Goal: Navigation & Orientation: Find specific page/section

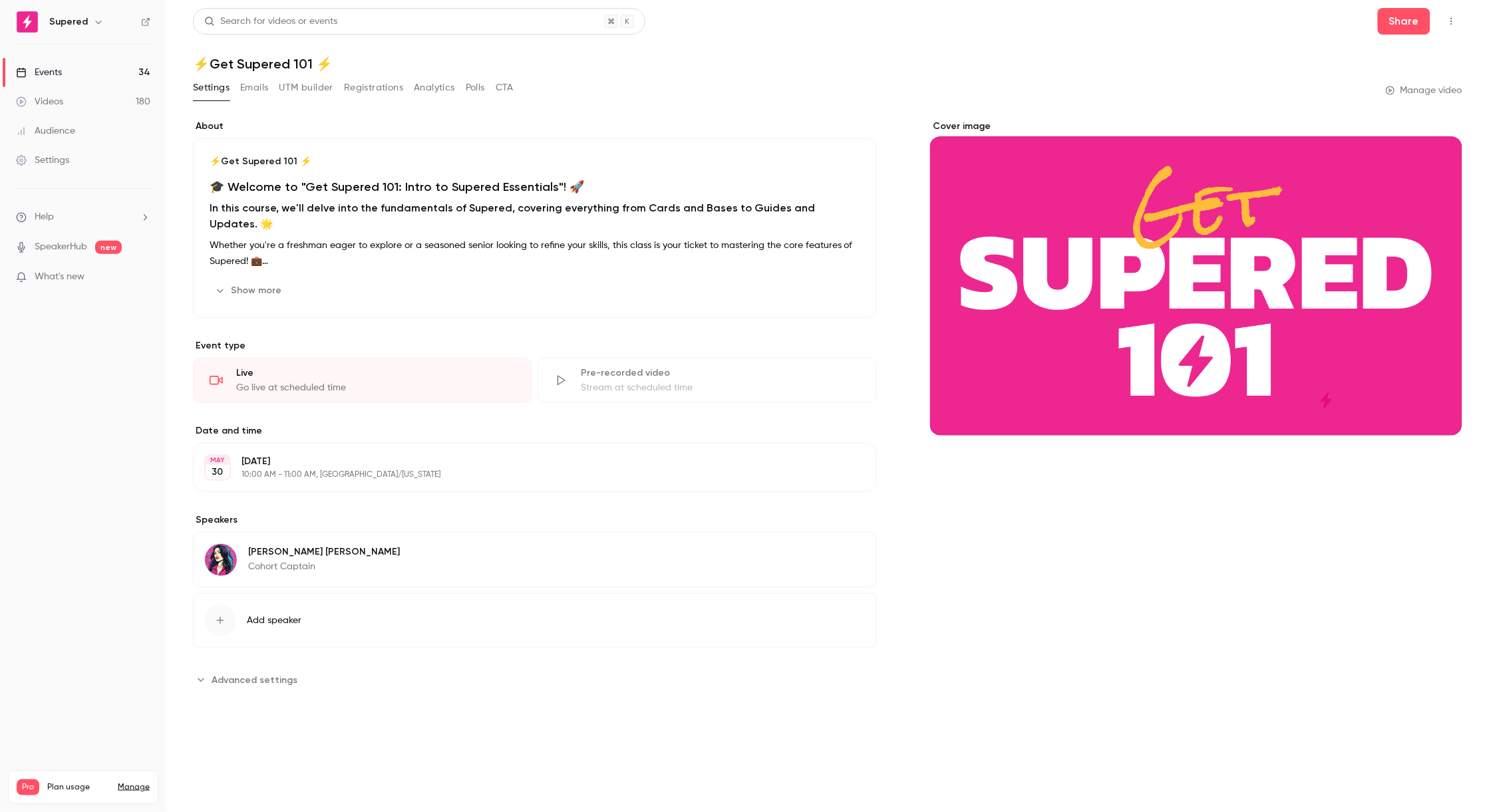
click at [60, 70] on div "Events" at bounding box center [39, 72] width 46 height 13
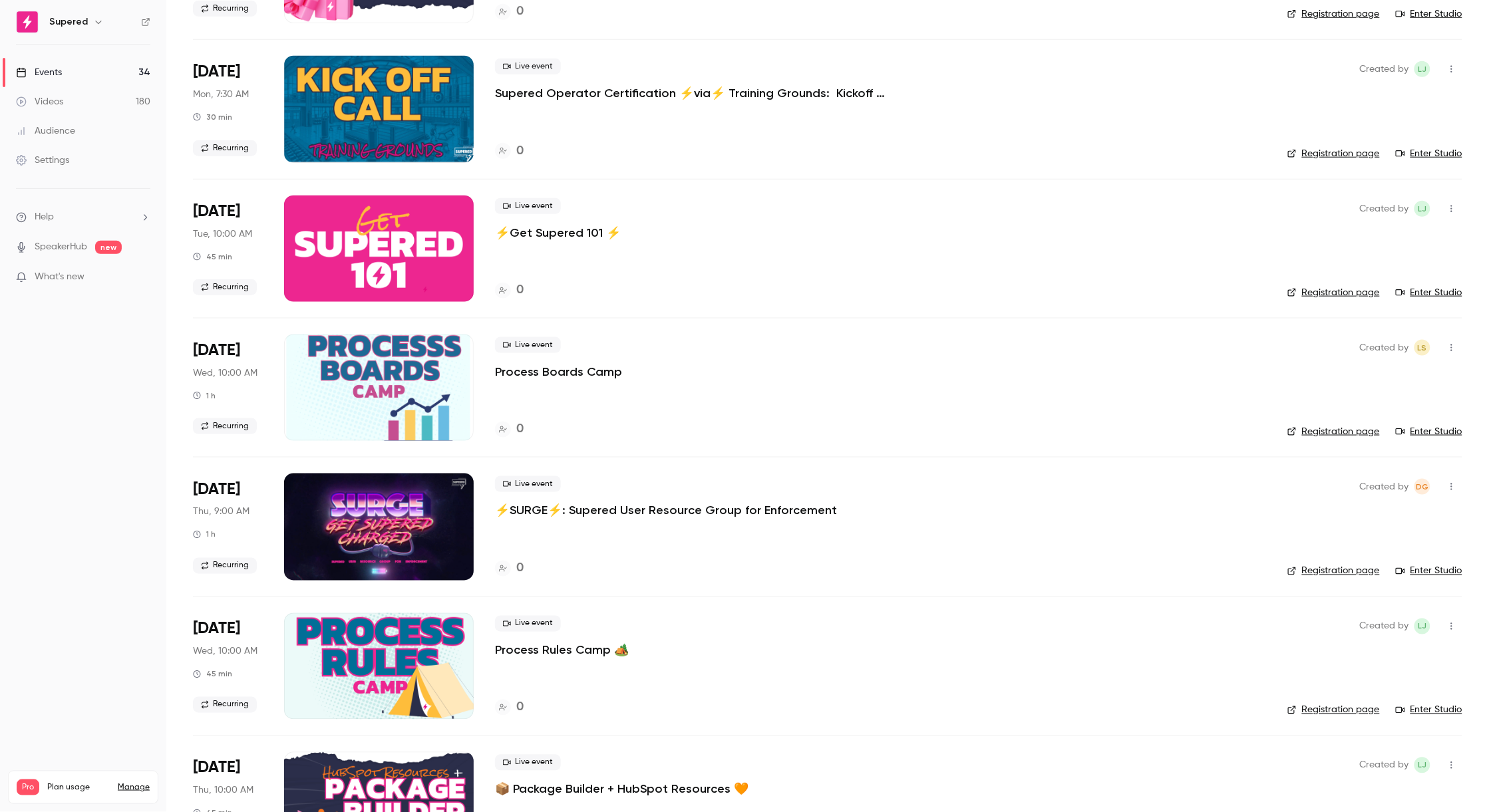
scroll to position [2010, 0]
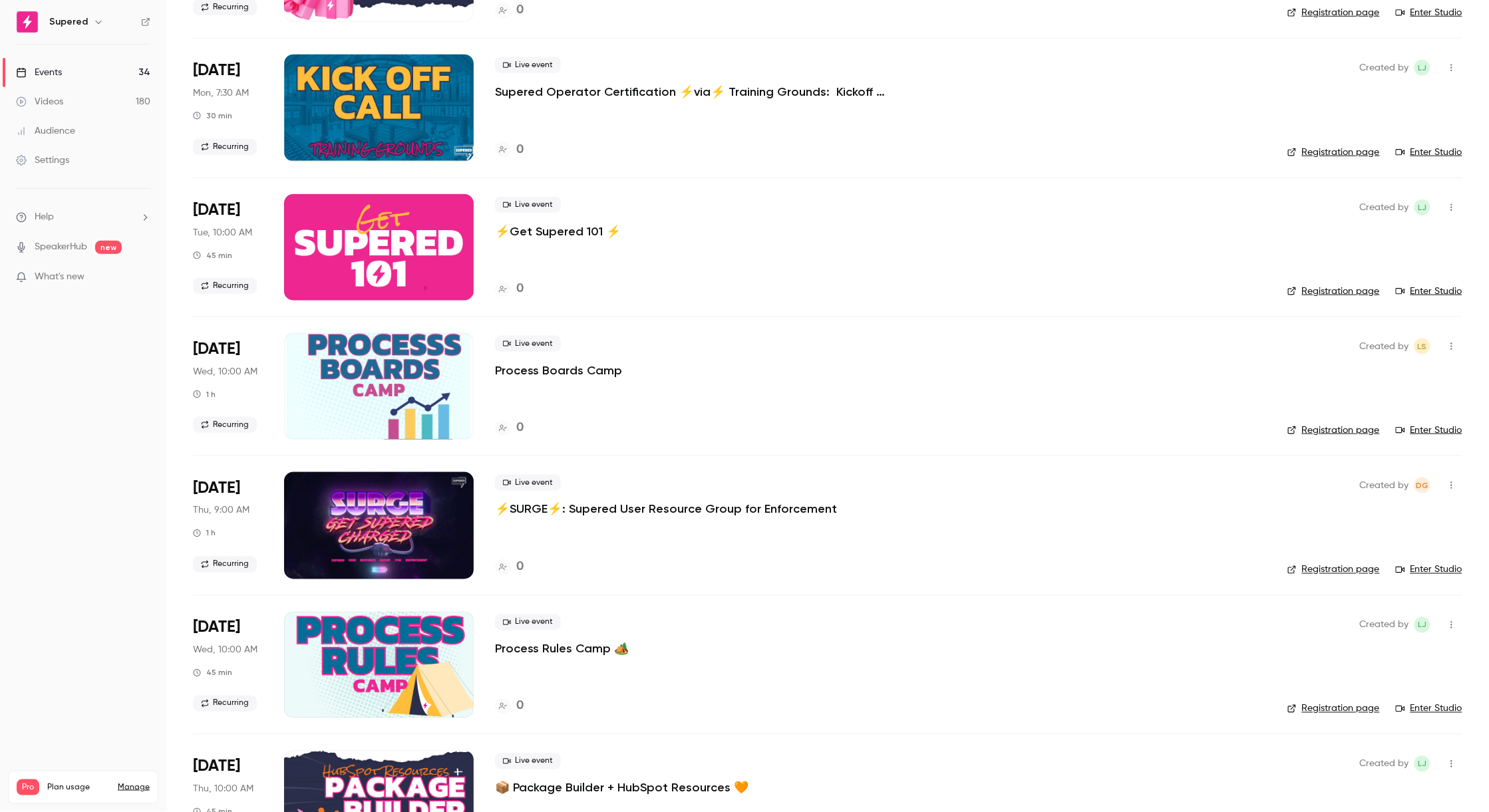
click at [447, 539] on div at bounding box center [378, 526] width 190 height 107
